Goal: Information Seeking & Learning: Find specific fact

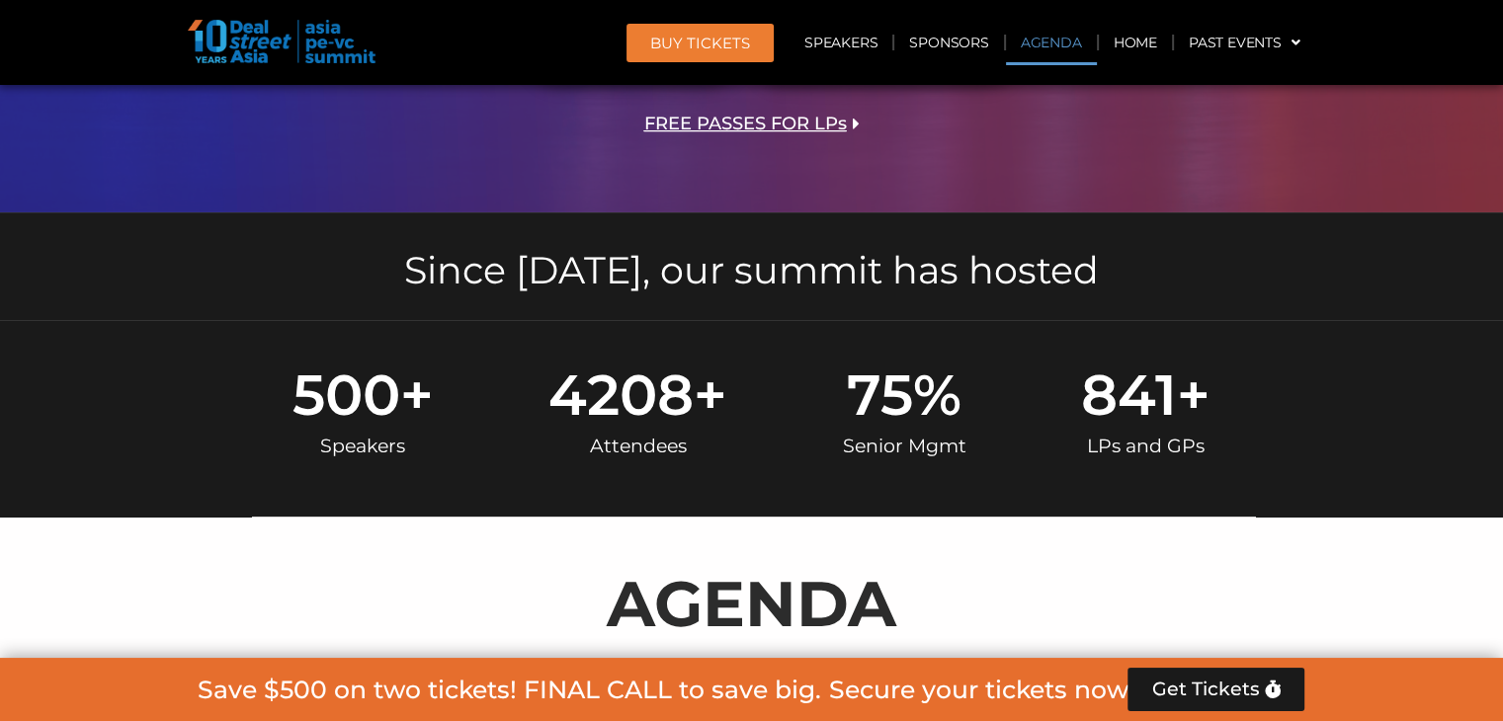
scroll to position [1186, 0]
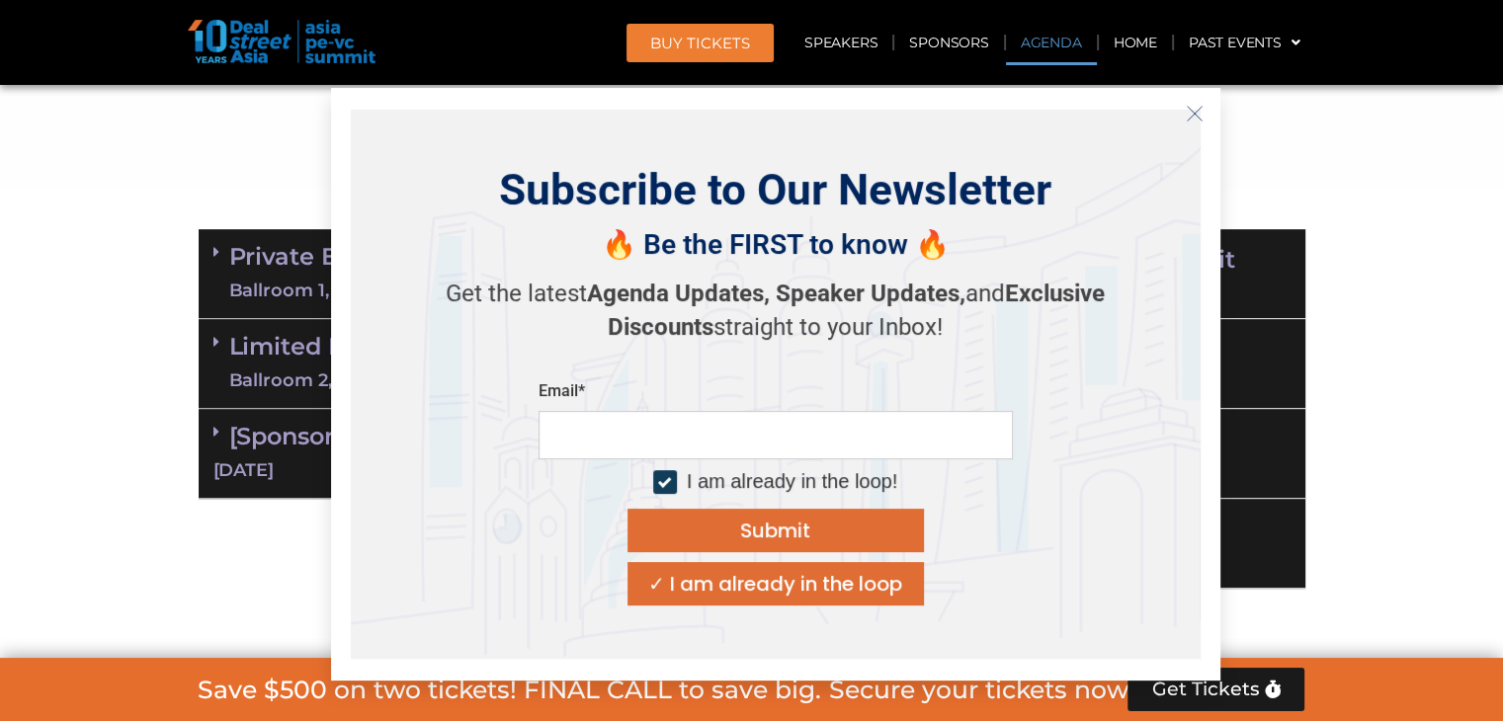
click at [1194, 108] on icon "Close" at bounding box center [1195, 114] width 18 height 18
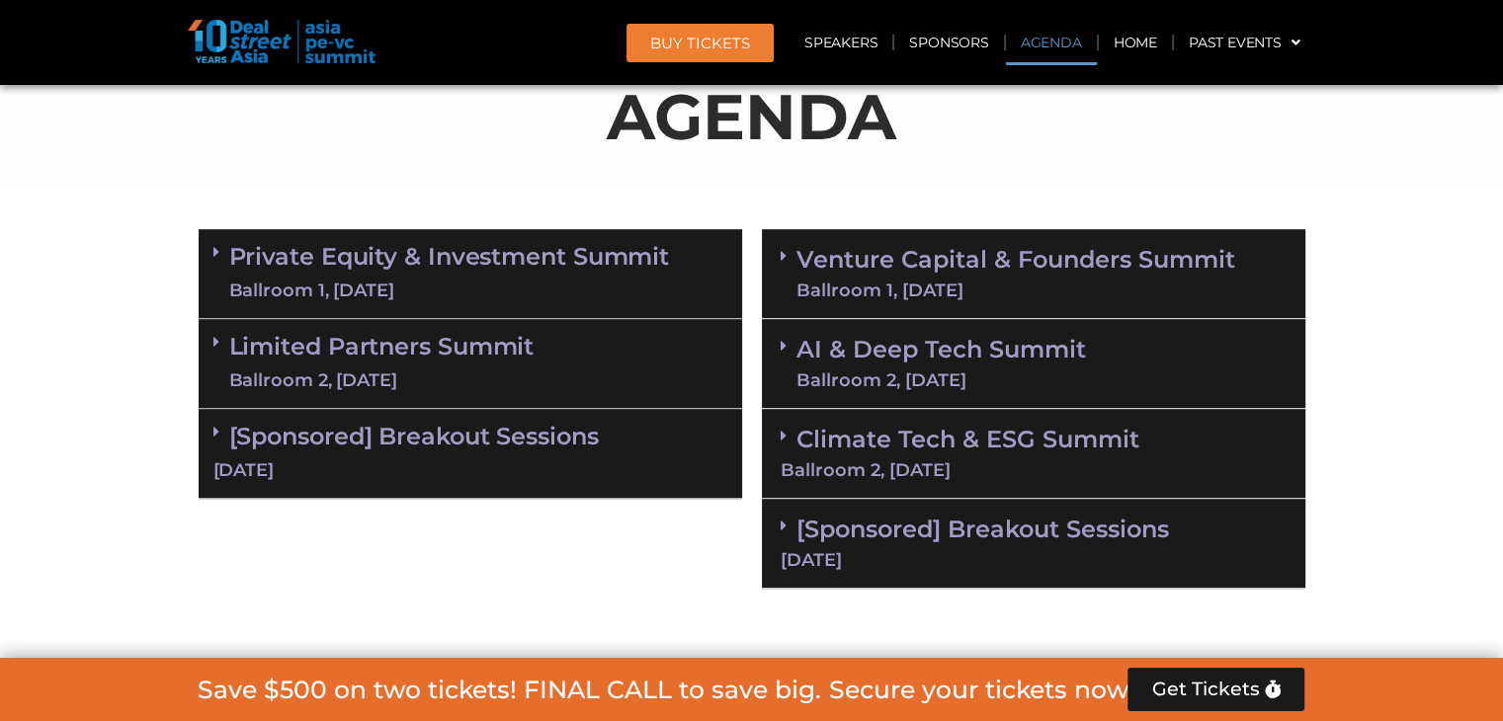
click at [652, 370] on div "Limited Partners [GEOGRAPHIC_DATA] 2, [DATE]" at bounding box center [470, 364] width 543 height 90
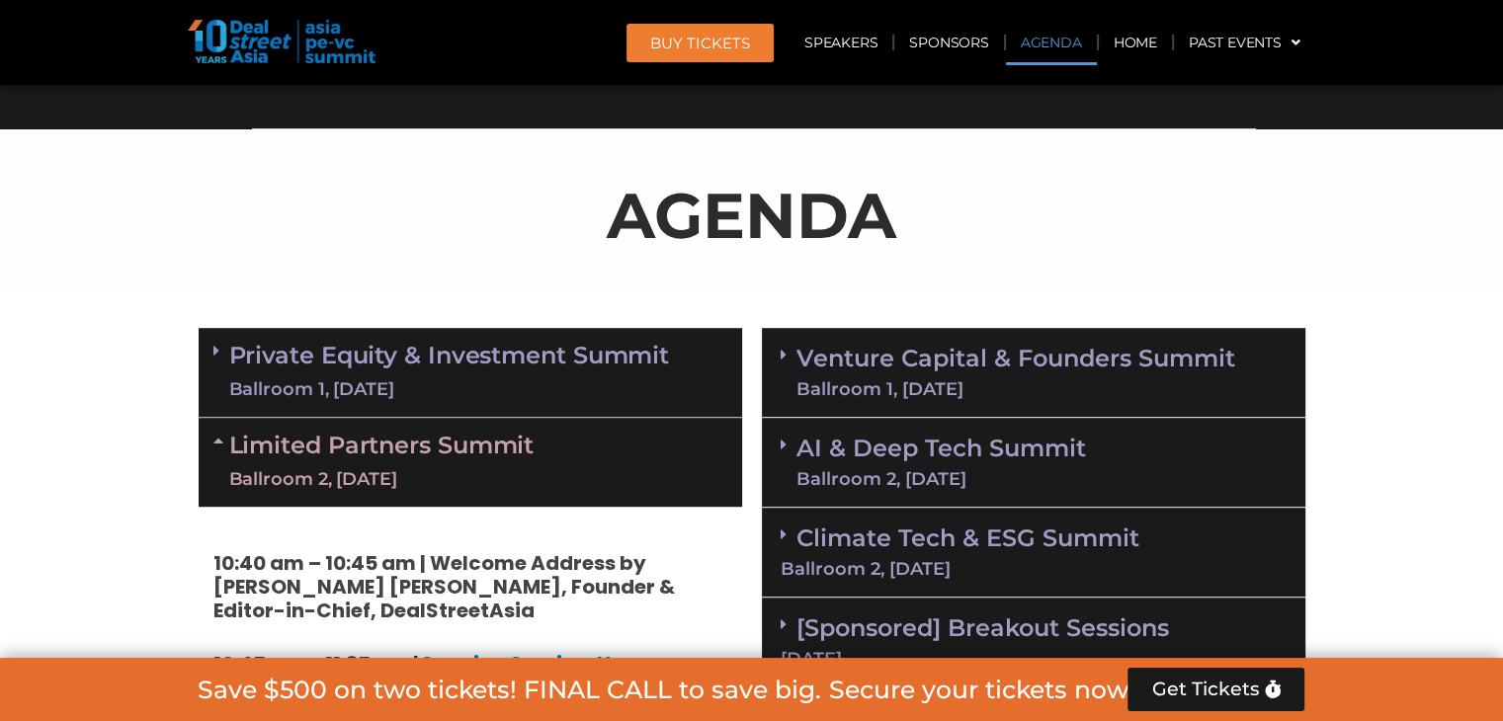
scroll to position [1285, 0]
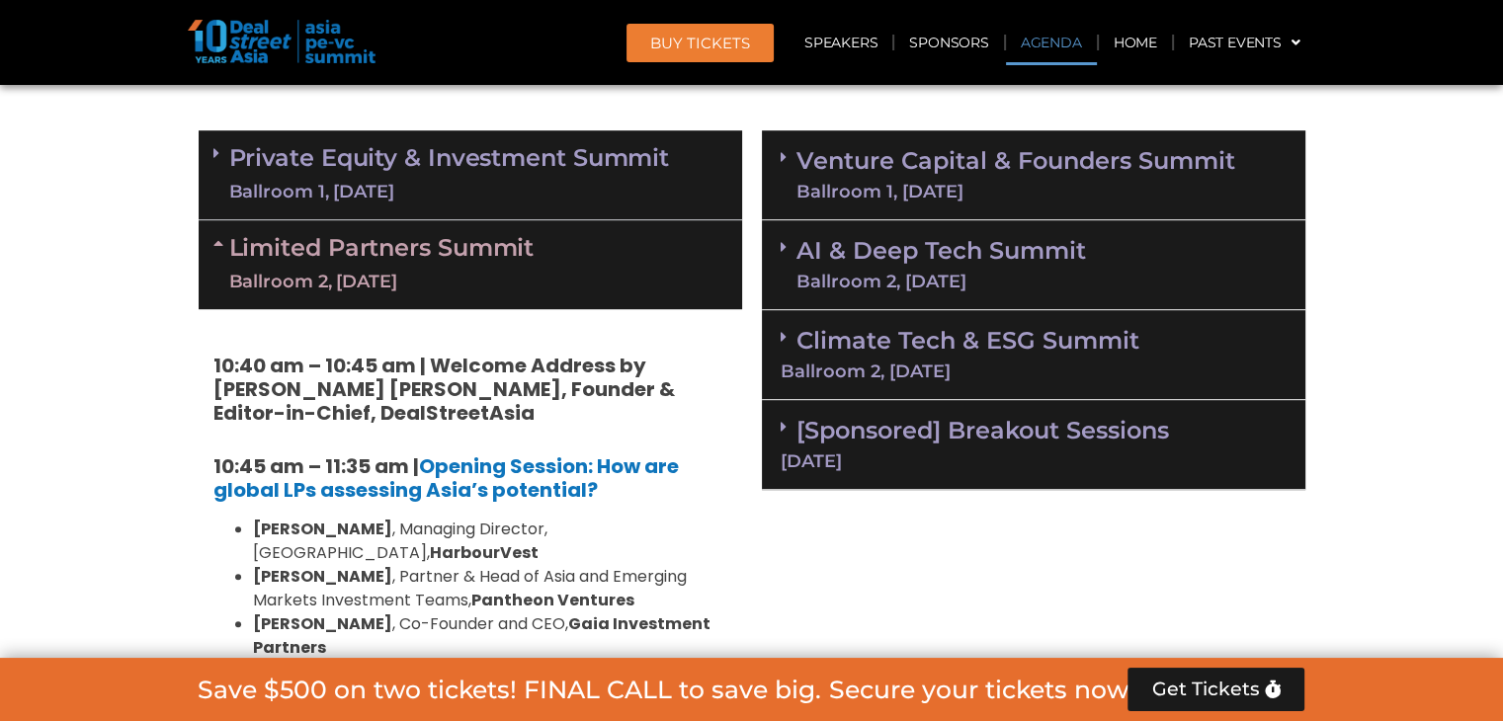
click at [984, 326] on link "Climate Tech & ESG Summit Ballroom 2, [DATE]" at bounding box center [1034, 353] width 506 height 54
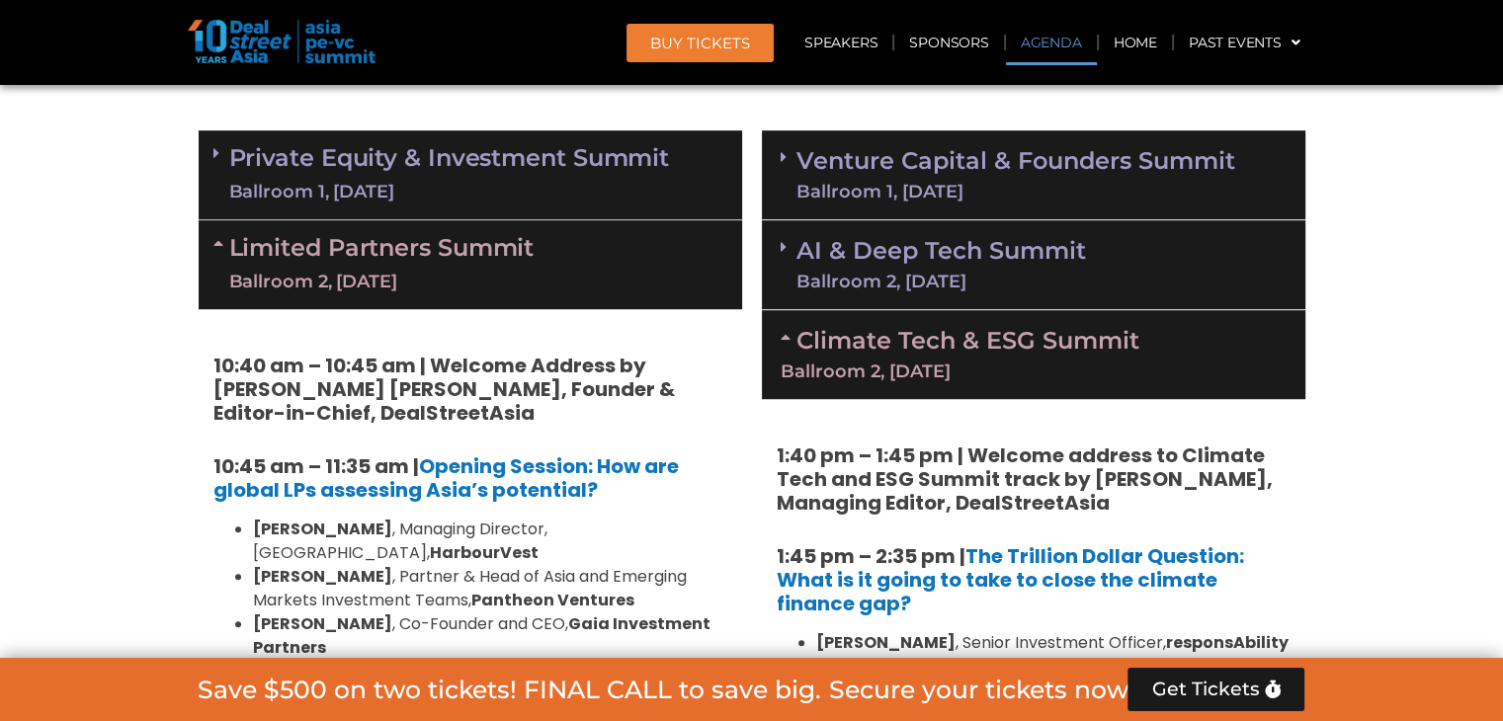
click at [965, 256] on link "AI & Deep Tech Summit Ballroom 2, [DATE]" at bounding box center [941, 264] width 290 height 51
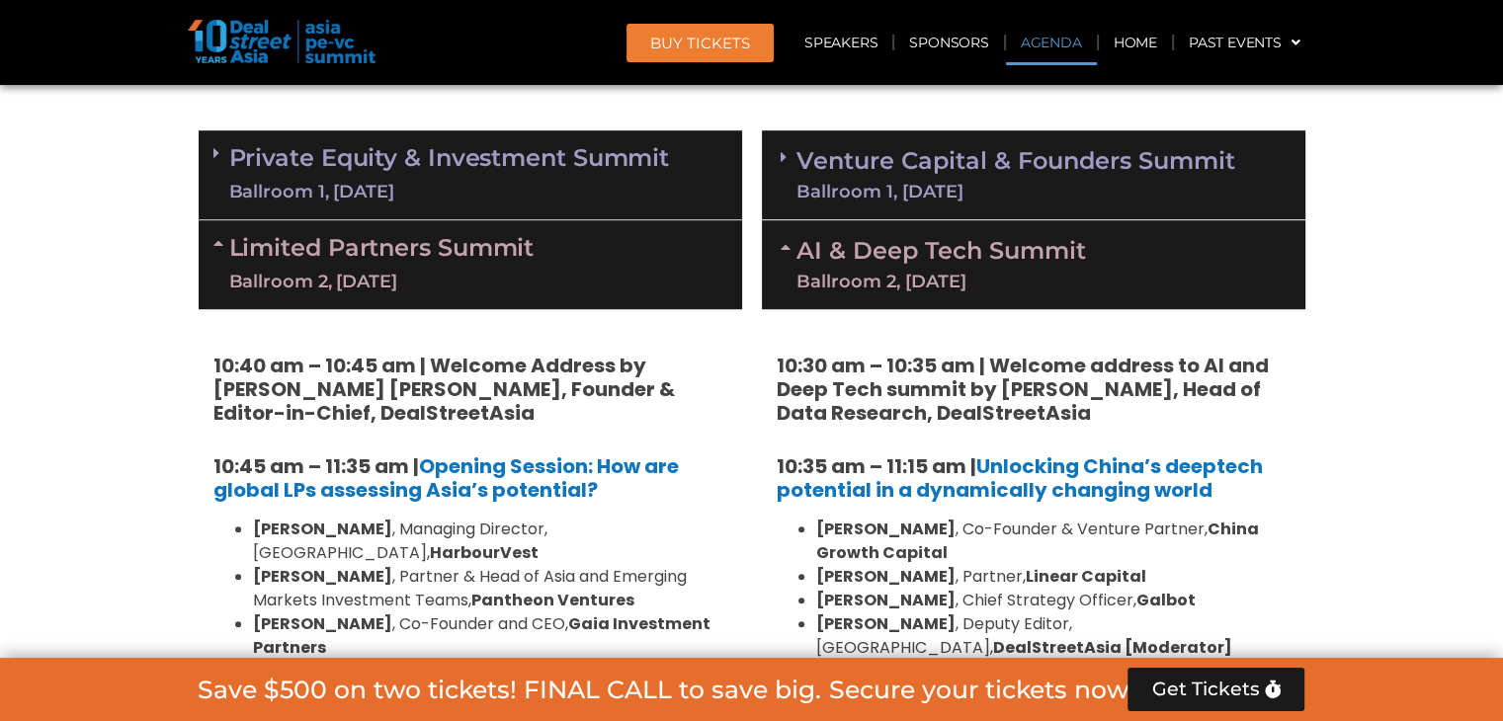
click at [952, 151] on link "Venture Capital & Founders​ Summit Ballroom 1, [DATE]" at bounding box center [1015, 174] width 439 height 51
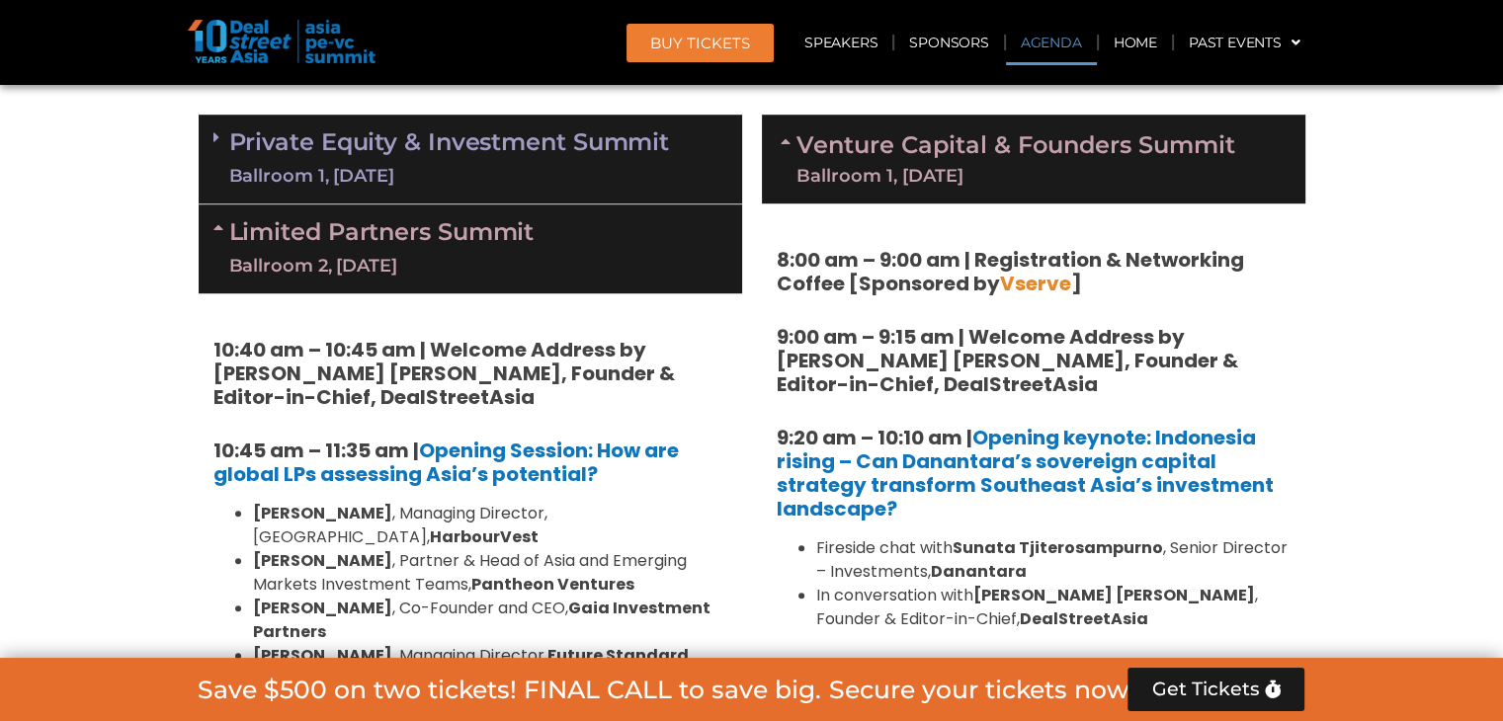
scroll to position [1482, 0]
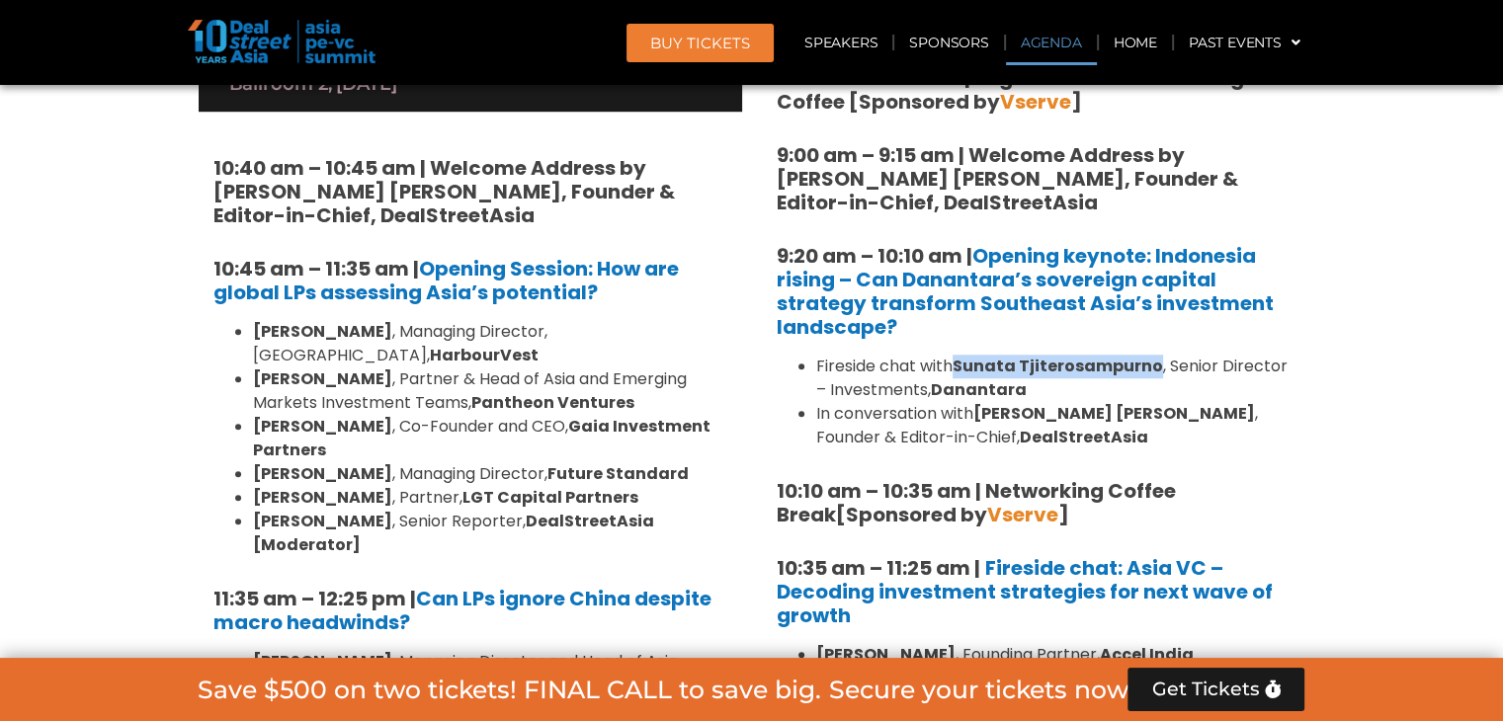
drag, startPoint x: 960, startPoint y: 364, endPoint x: 1153, endPoint y: 350, distance: 193.2
copy strong "Sunata Tjiterosampurno"
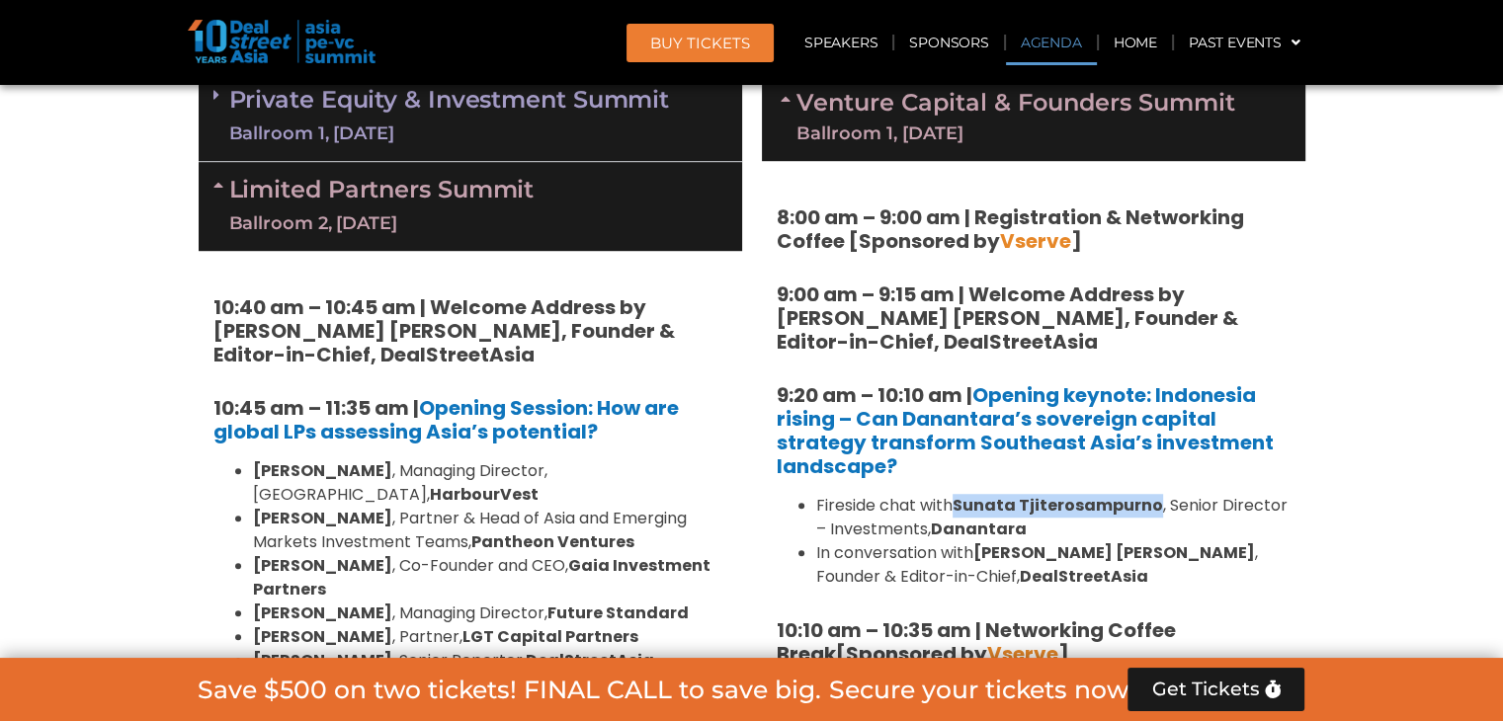
scroll to position [1383, 0]
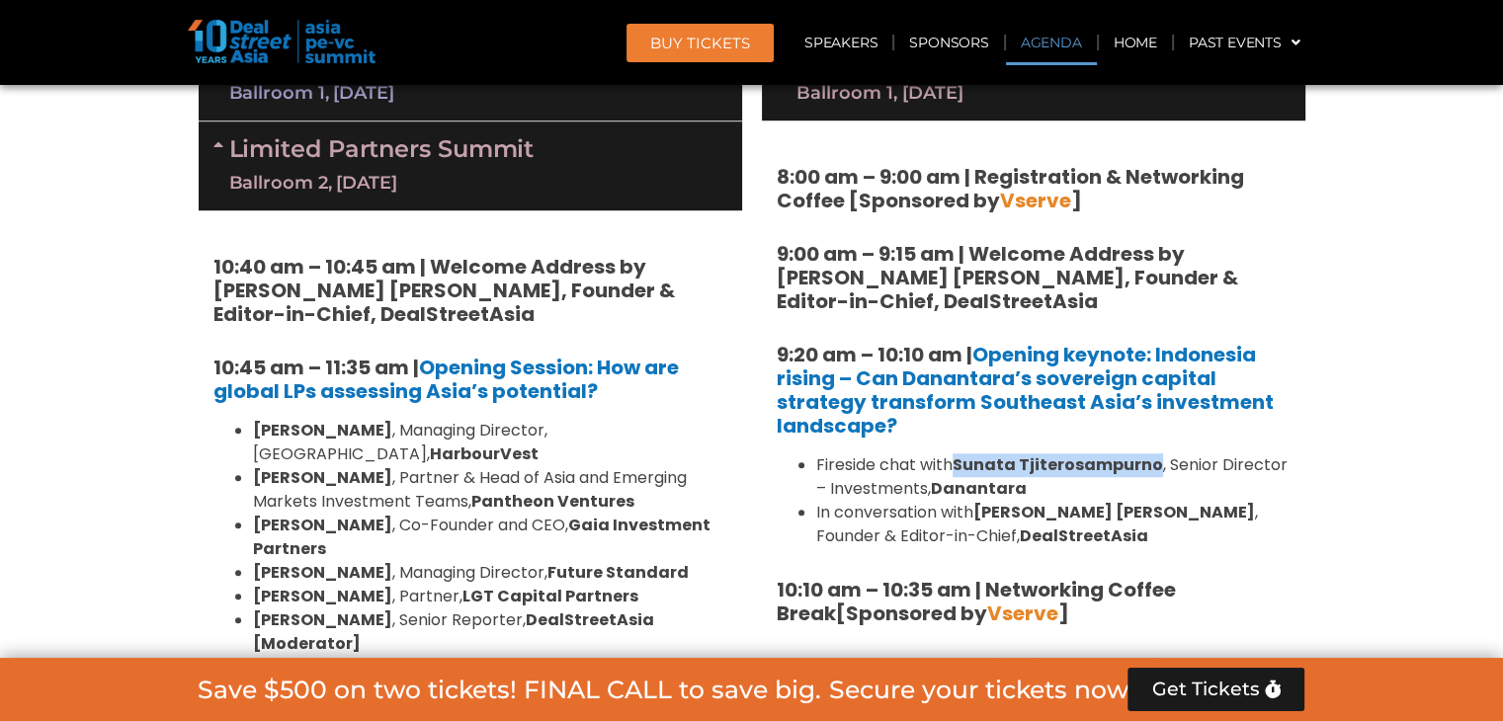
copy strong "Sunata Tjiterosampurno"
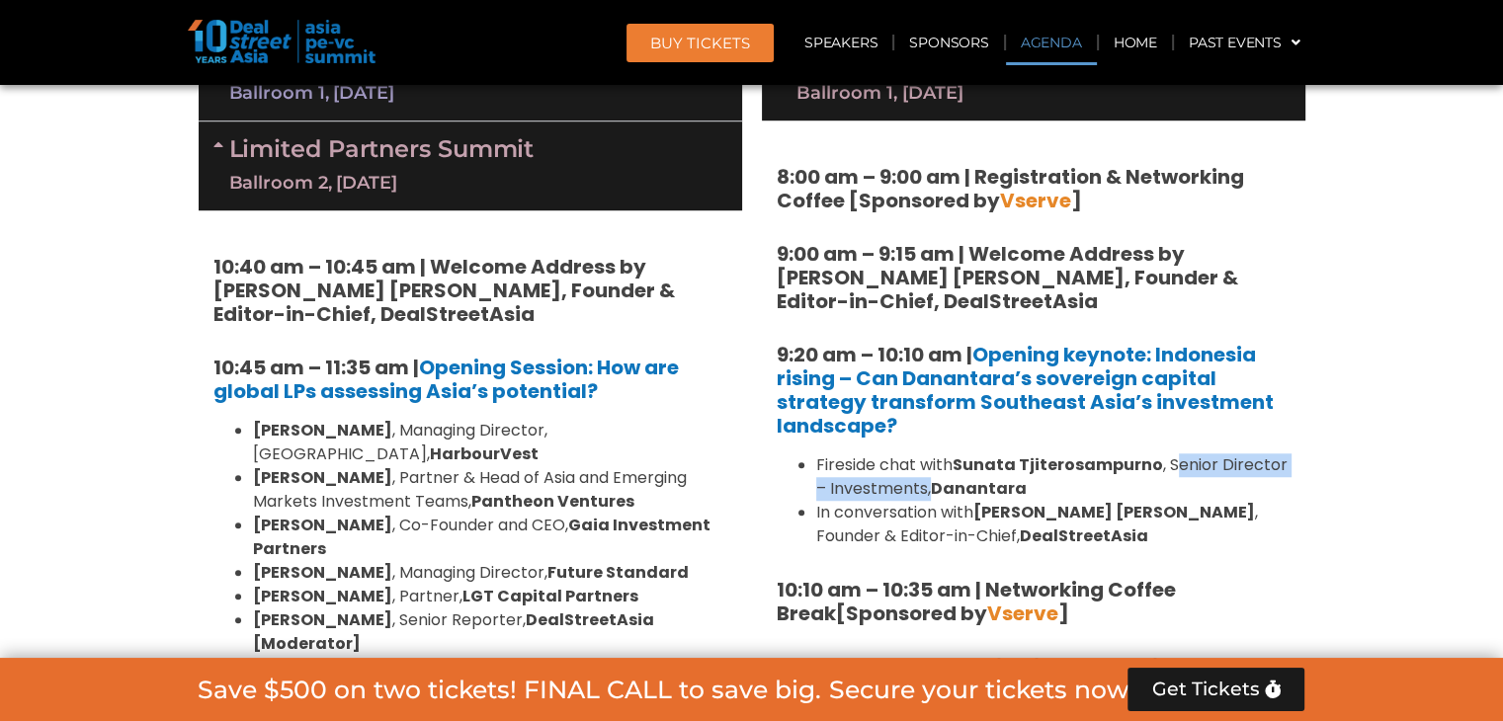
drag, startPoint x: 1178, startPoint y: 462, endPoint x: 929, endPoint y: 489, distance: 250.4
click at [929, 489] on li "Fireside chat with [PERSON_NAME] , Senior Director – Investments, Danantara" at bounding box center [1053, 477] width 474 height 47
click at [1117, 469] on strong "Sunata Tjiterosampurno" at bounding box center [1058, 465] width 210 height 23
drag, startPoint x: 1166, startPoint y: 463, endPoint x: 933, endPoint y: 482, distance: 233.9
click at [933, 482] on li "Fireside chat with [PERSON_NAME] , Senior Director – Investments, Danantara" at bounding box center [1053, 477] width 474 height 47
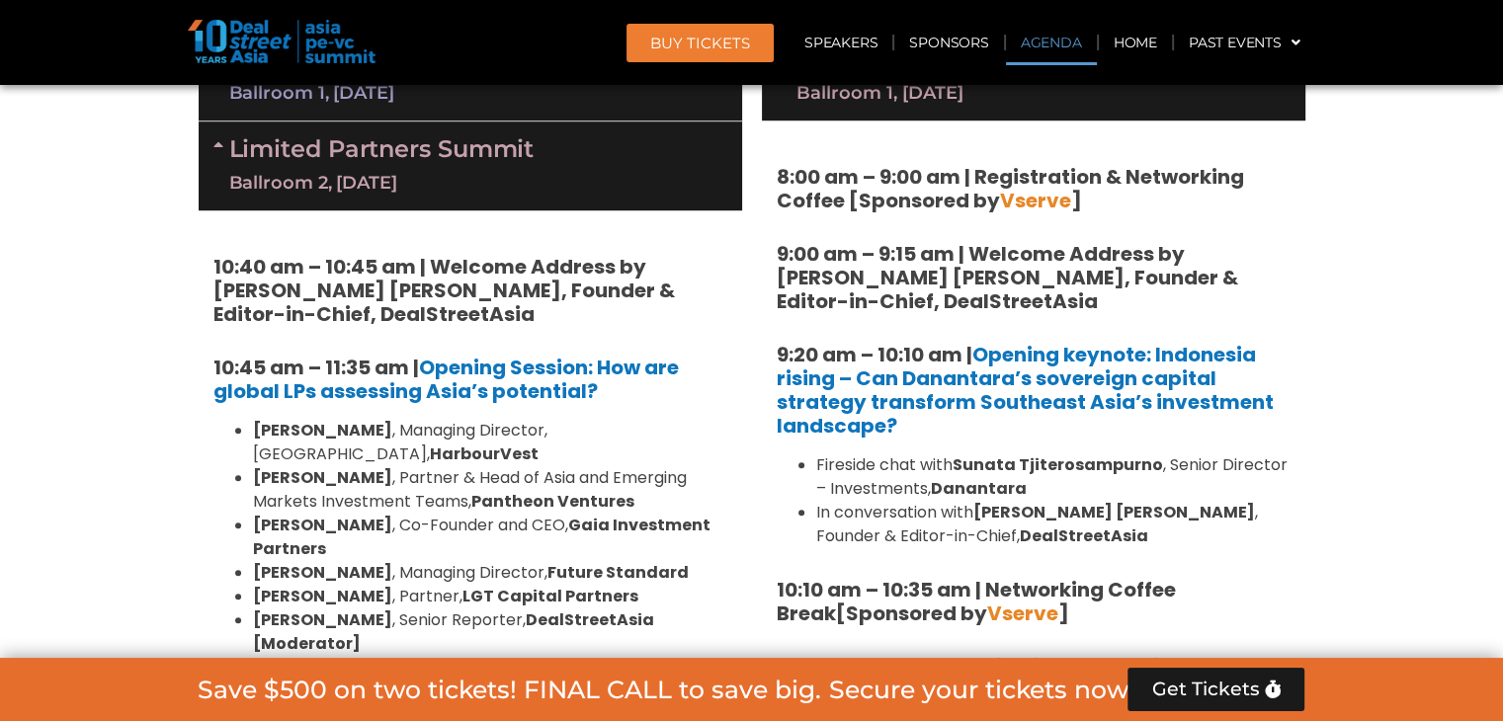
copy li "Senior Director – Investments,"
